Goal: Navigation & Orientation: Understand site structure

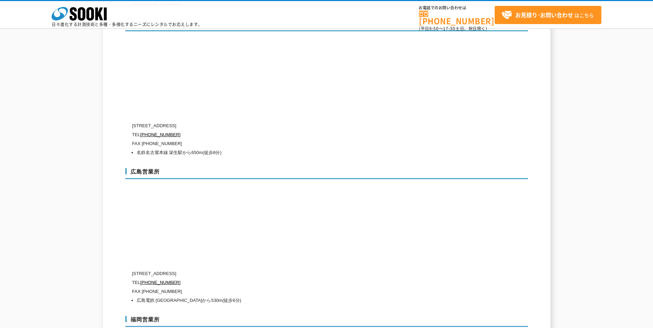
scroll to position [2332, 0]
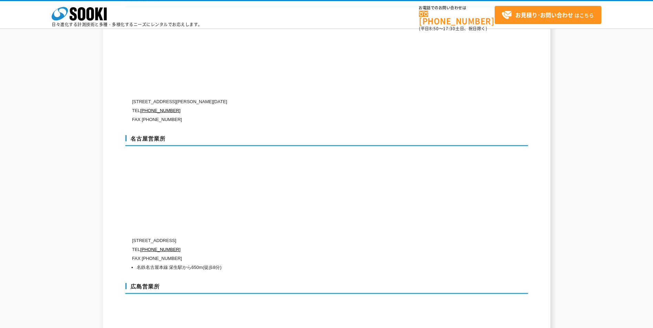
click at [88, 7] on div "株式会社 ソーキ spMenu" at bounding box center [79, 13] width 55 height 14
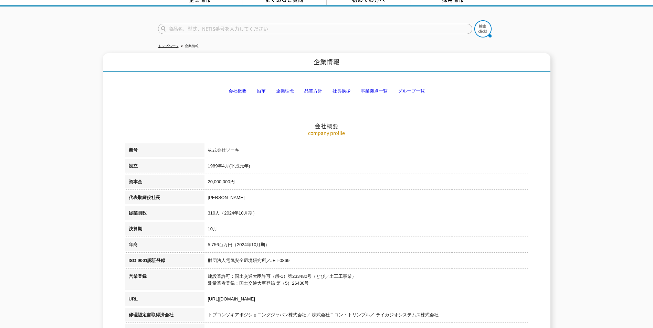
scroll to position [0, 0]
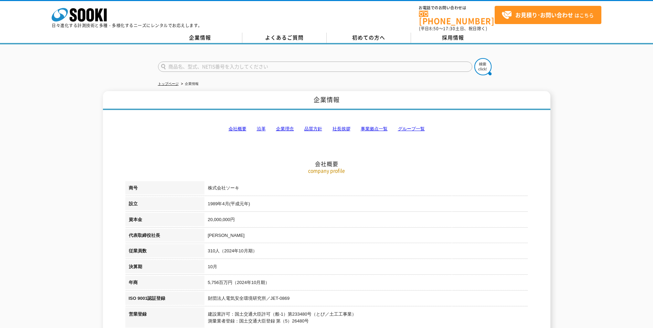
click at [235, 126] on link "会社概要" at bounding box center [238, 128] width 18 height 5
click at [259, 126] on link "沿革" at bounding box center [261, 128] width 9 height 5
click at [82, 13] on icon "株式会社 ソーキ" at bounding box center [79, 15] width 55 height 14
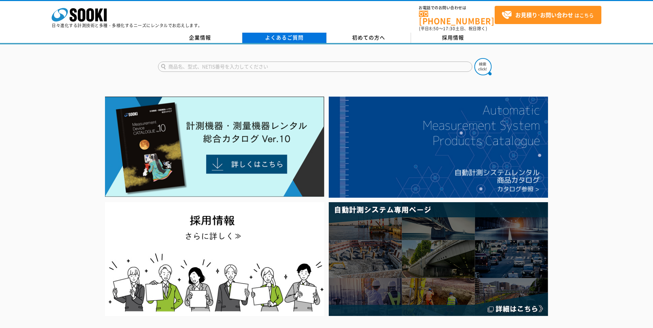
click at [272, 33] on link "よくあるご質問" at bounding box center [284, 38] width 84 height 10
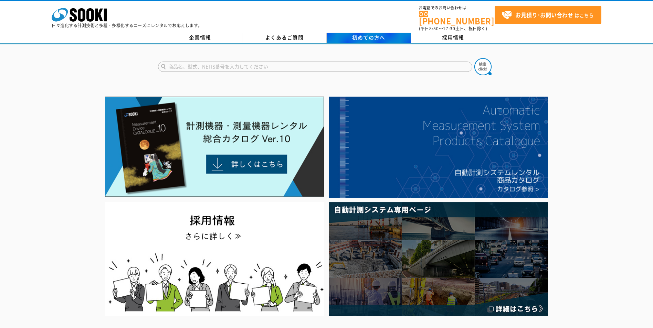
click at [374, 37] on link "初めての方へ" at bounding box center [369, 38] width 84 height 10
click at [92, 14] on icon at bounding box center [90, 14] width 8 height 13
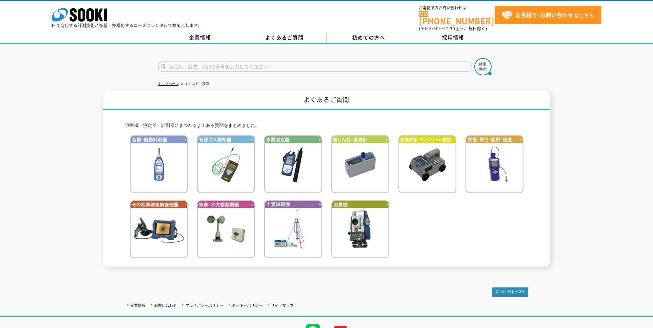
scroll to position [32, 0]
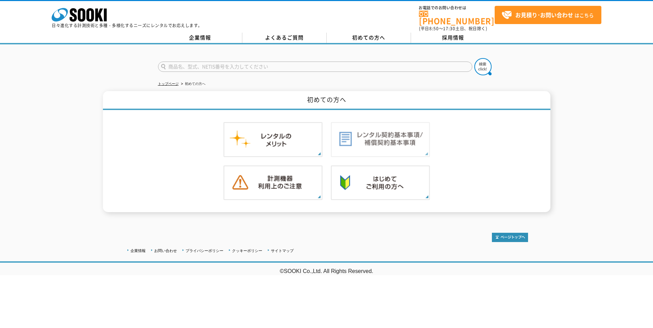
click at [353, 137] on img at bounding box center [380, 139] width 99 height 35
